Goal: Task Accomplishment & Management: Manage account settings

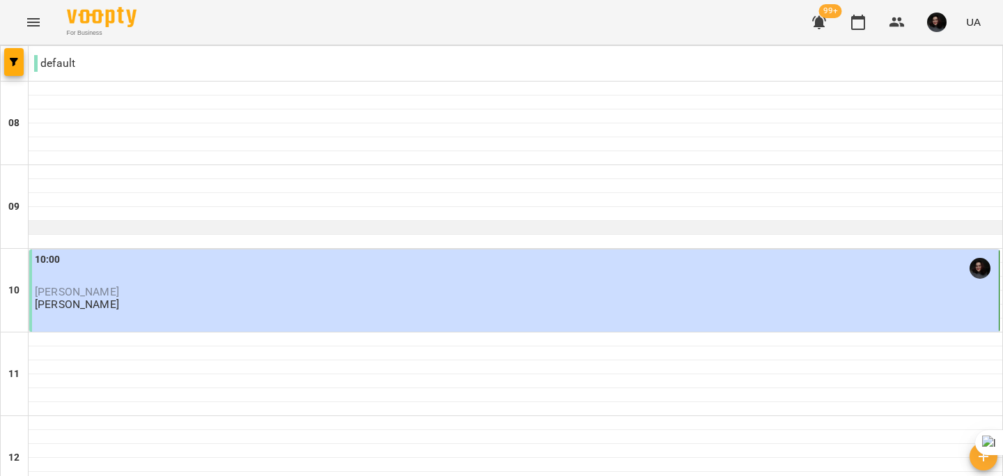
scroll to position [471, 0]
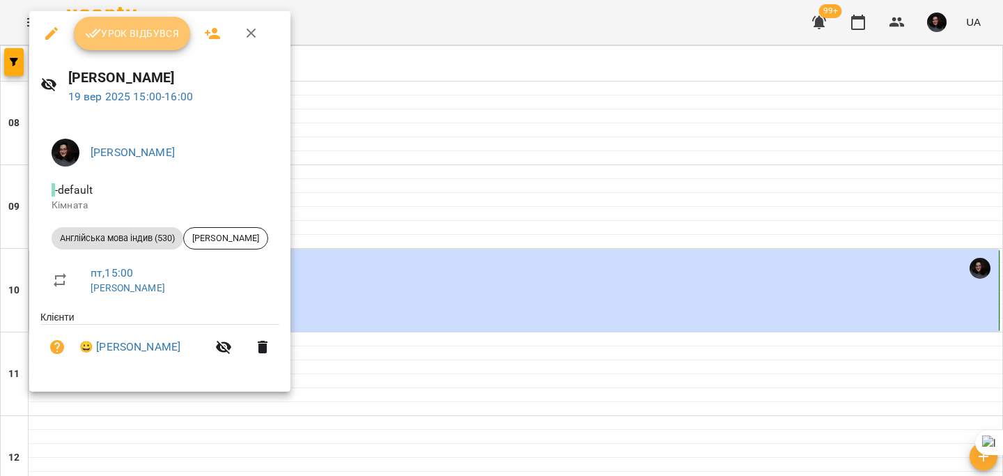
click at [153, 29] on span "Урок відбувся" at bounding box center [132, 33] width 95 height 17
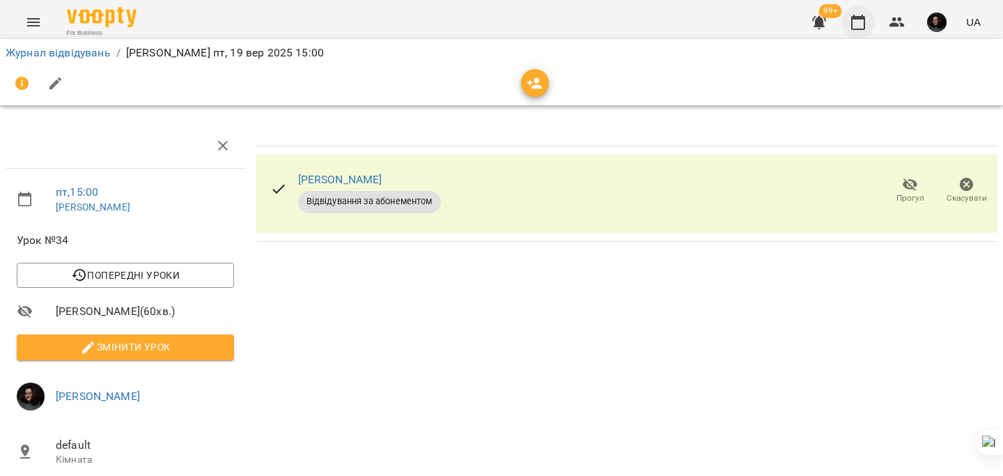
click at [850, 19] on icon "button" at bounding box center [857, 22] width 17 height 17
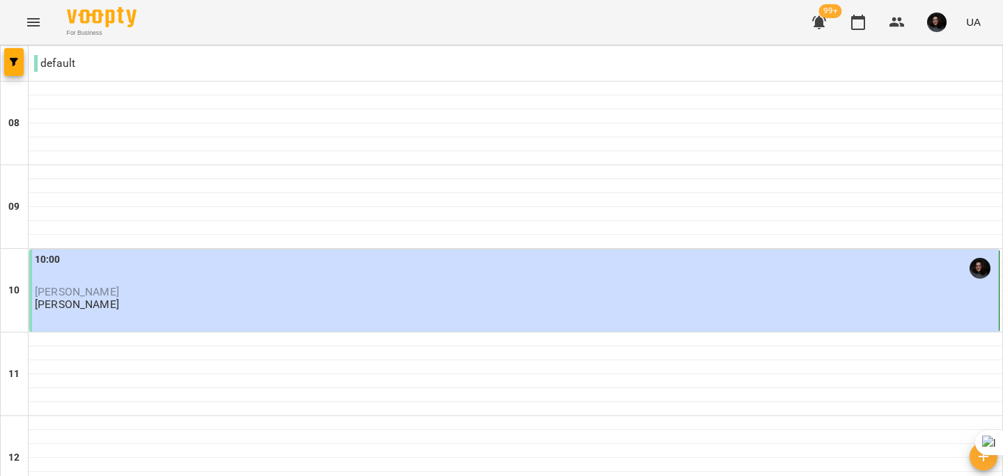
scroll to position [517, 0]
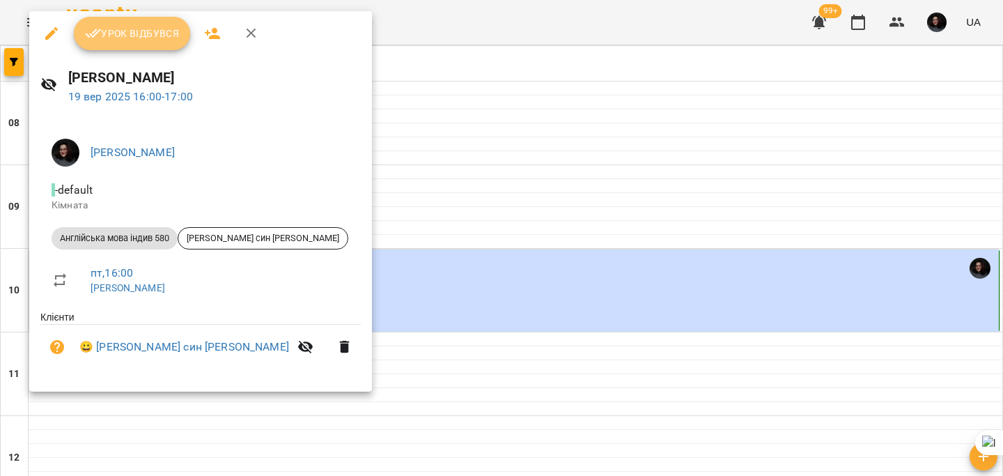
click at [127, 39] on span "Урок відбувся" at bounding box center [132, 33] width 95 height 17
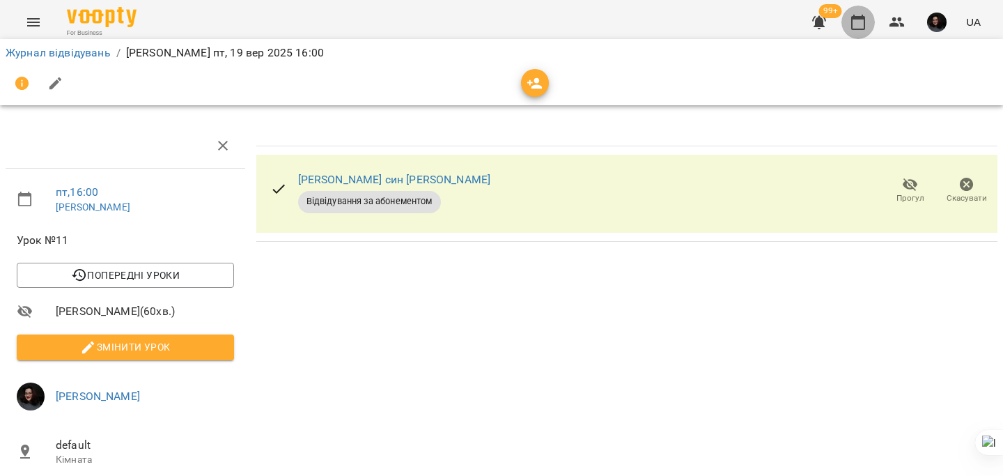
click at [865, 24] on icon "button" at bounding box center [858, 22] width 14 height 15
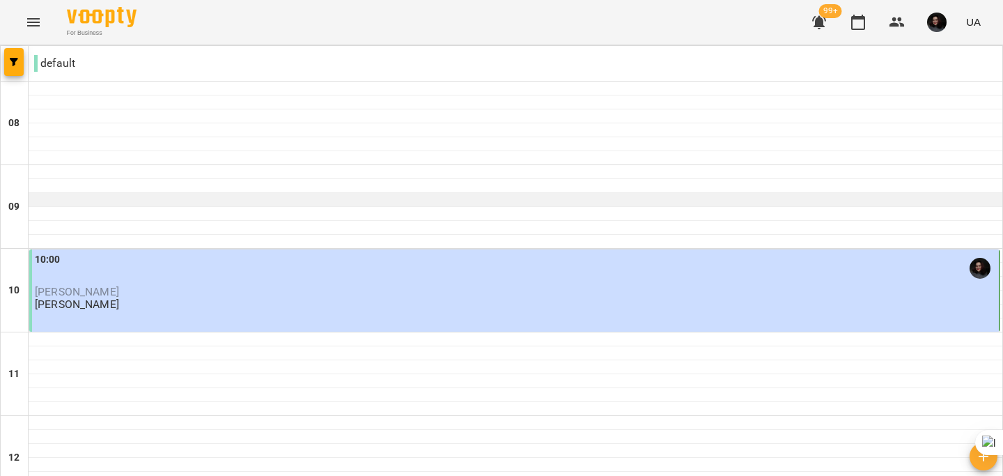
scroll to position [637, 0]
